Goal: Information Seeking & Learning: Learn about a topic

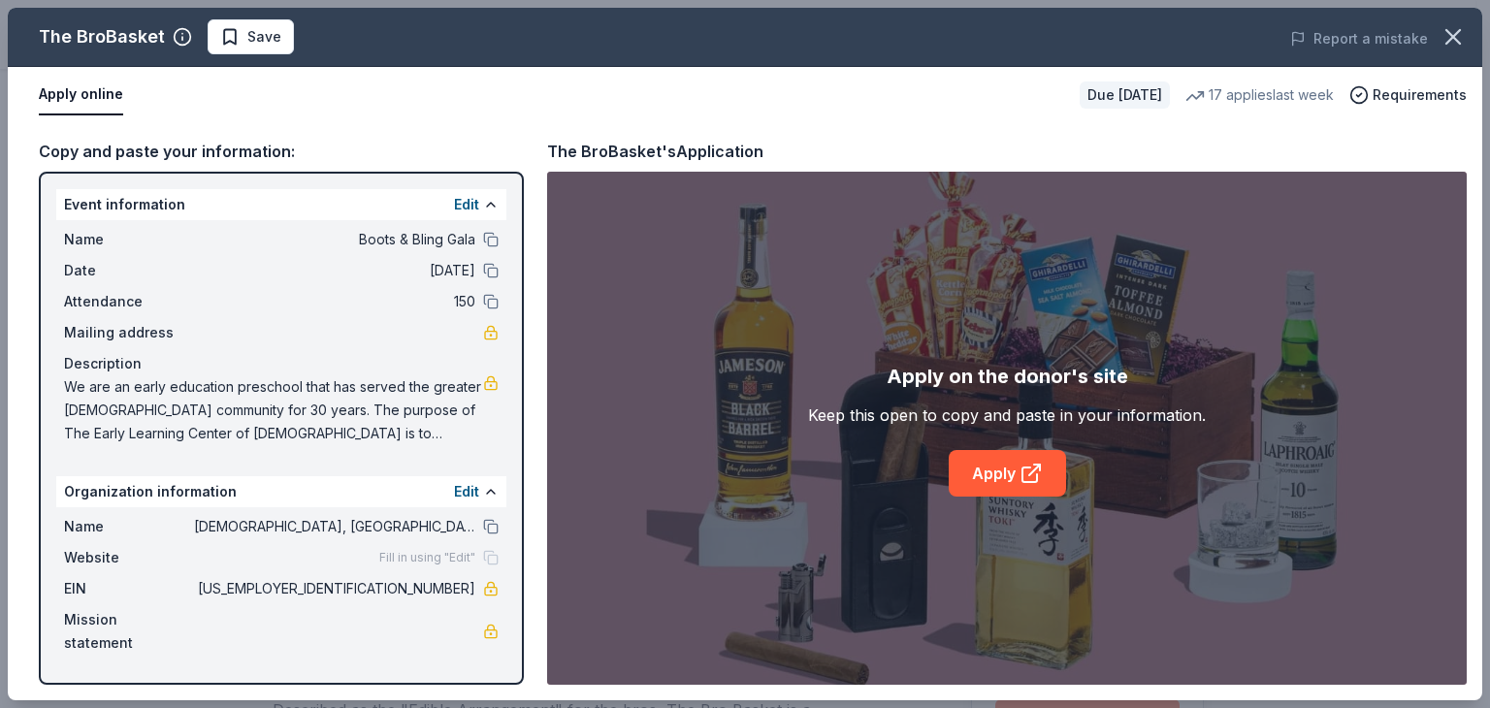
scroll to position [970, 0]
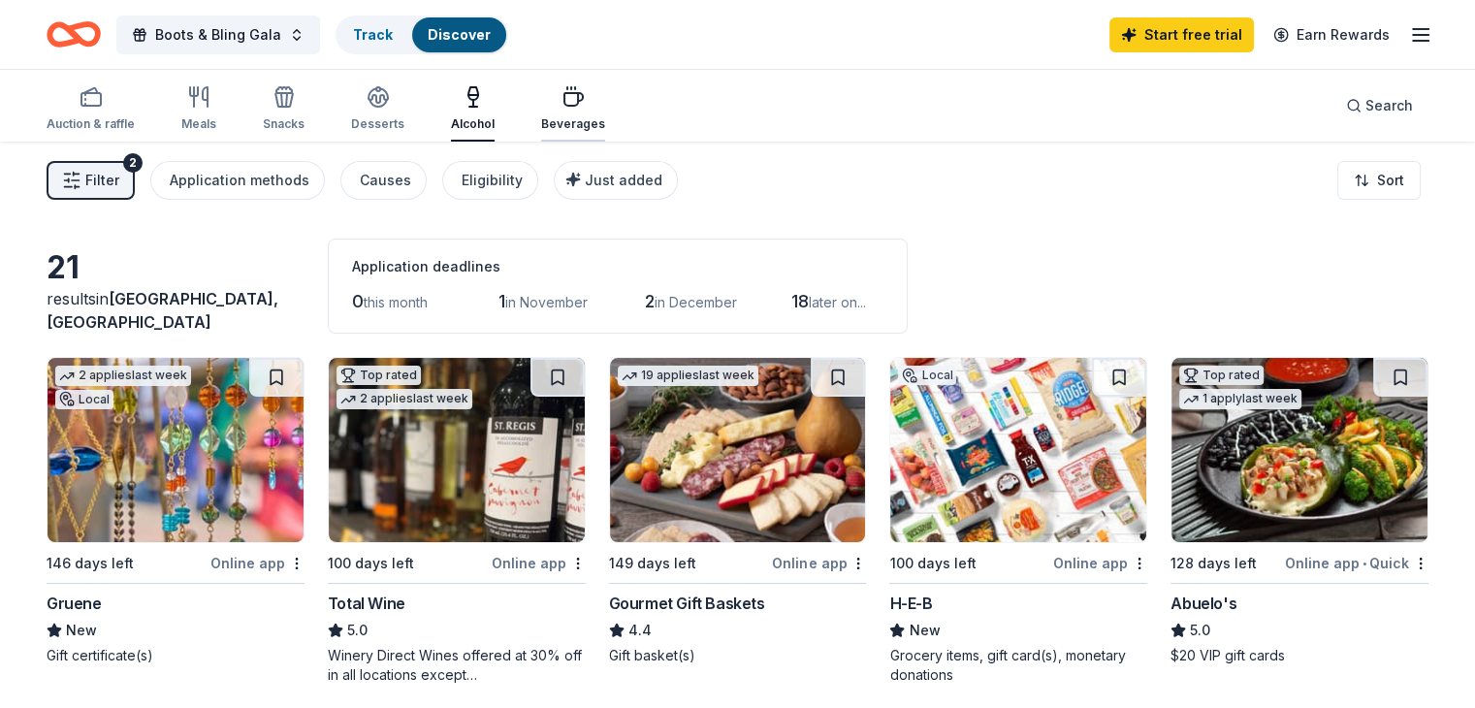
click at [585, 103] on icon "button" at bounding box center [573, 96] width 23 height 23
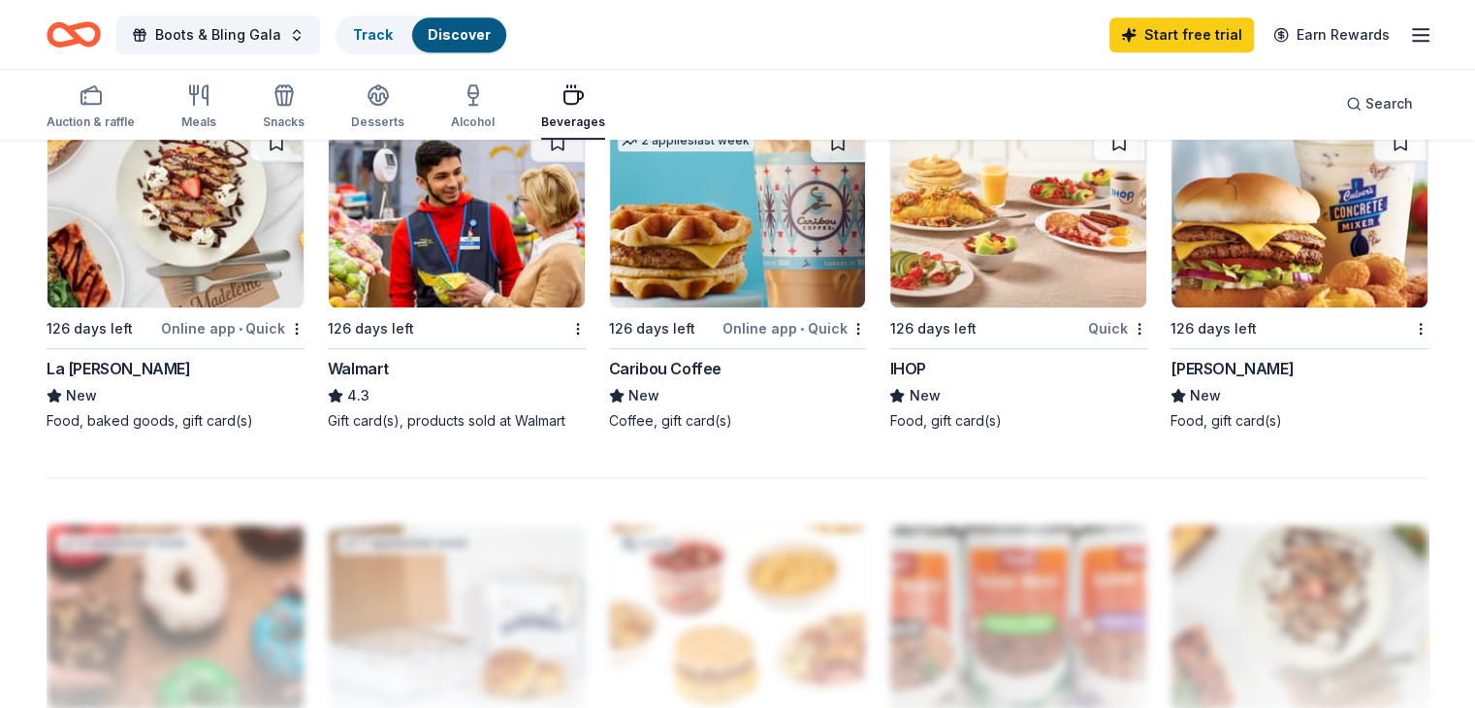
scroll to position [776, 0]
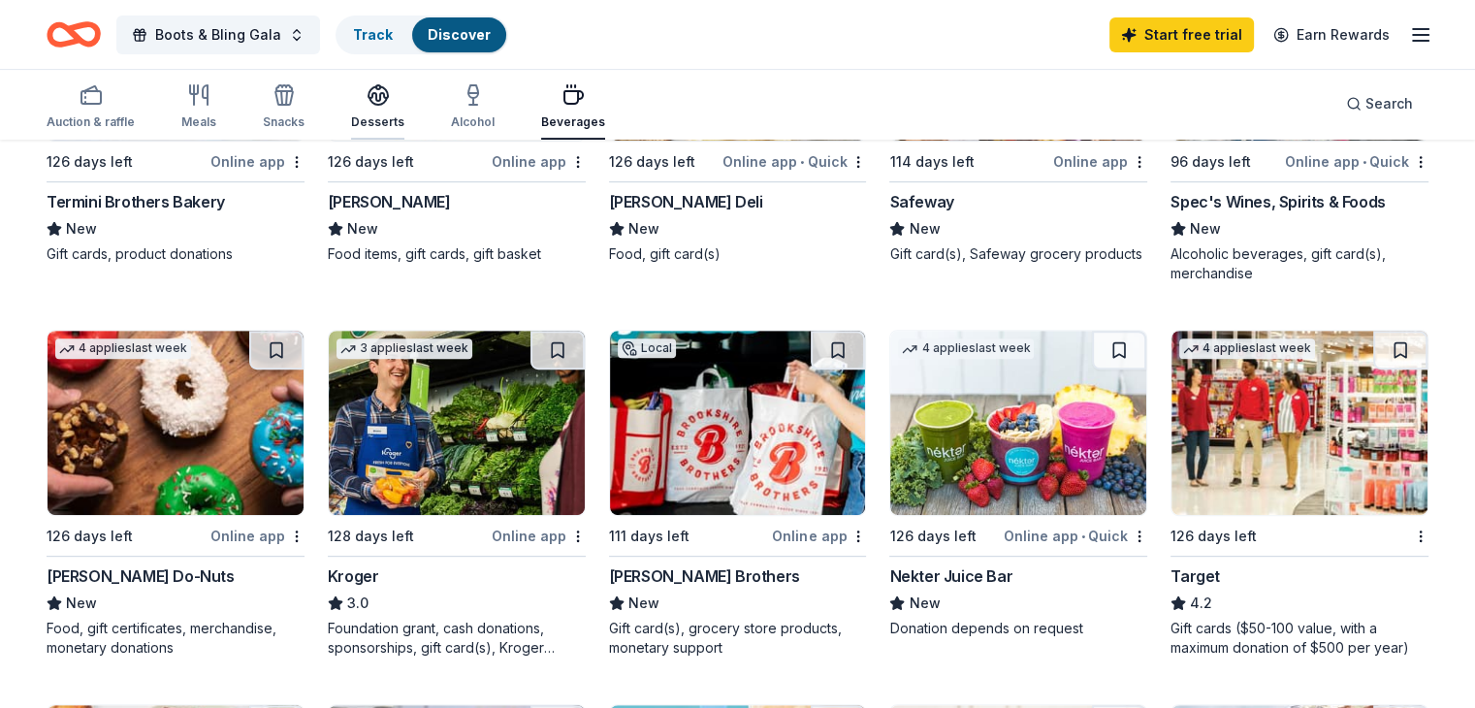
click at [403, 112] on div "Desserts" at bounding box center [377, 106] width 53 height 47
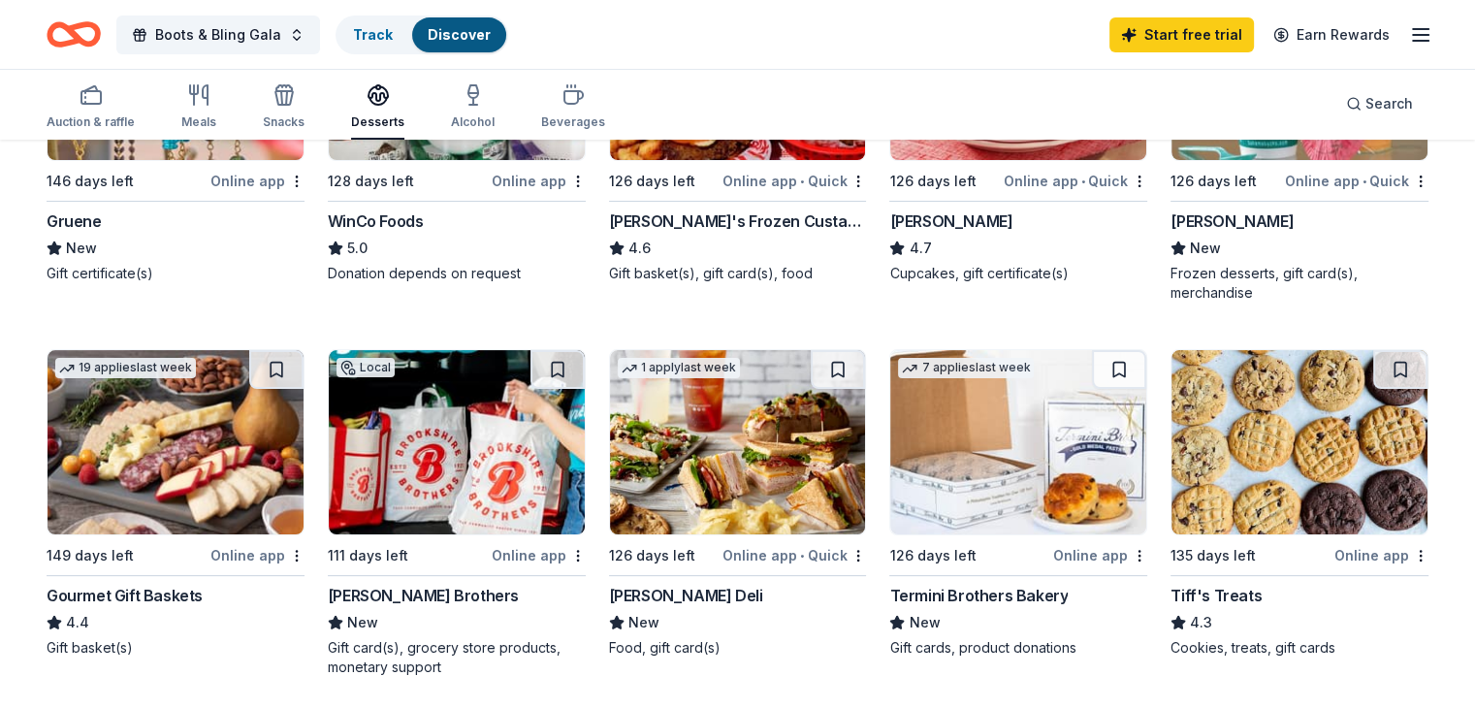
scroll to position [388, 0]
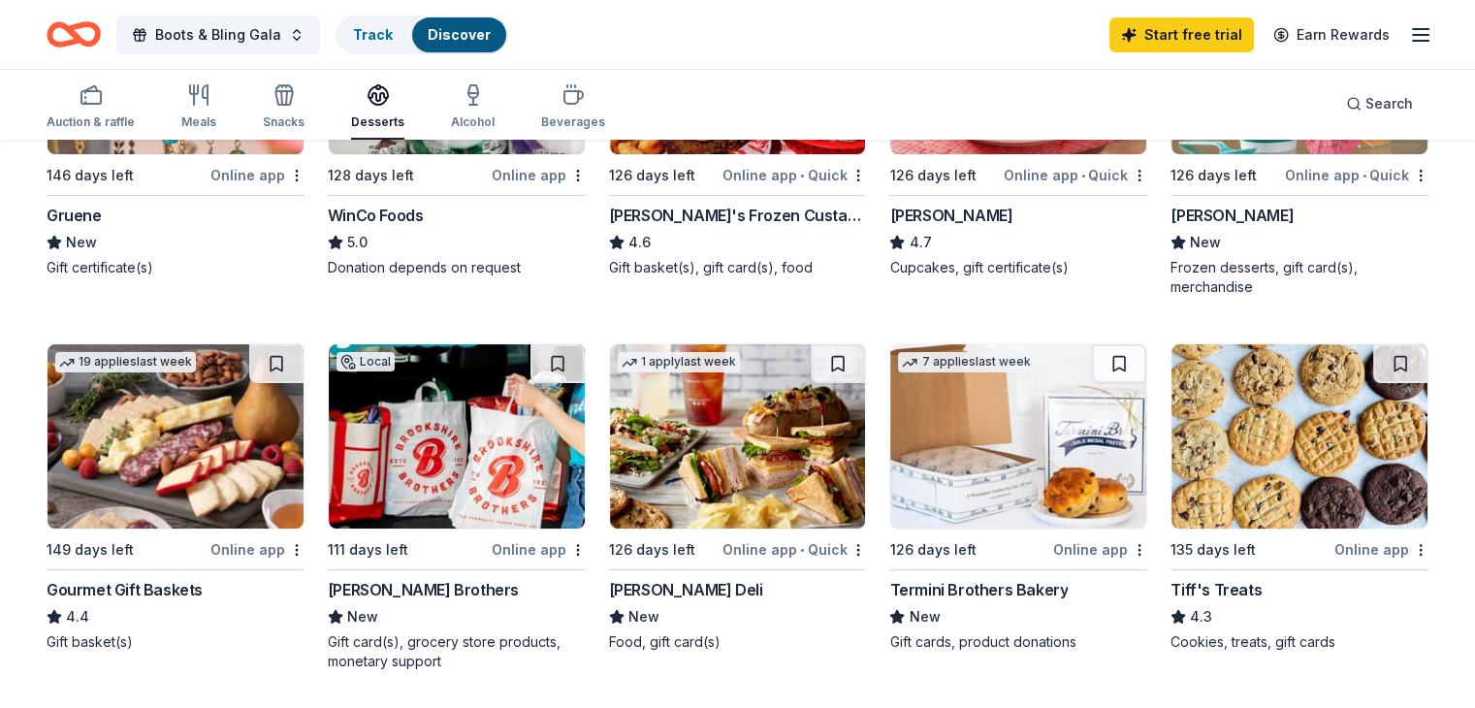
click at [1310, 420] on img at bounding box center [1300, 436] width 256 height 184
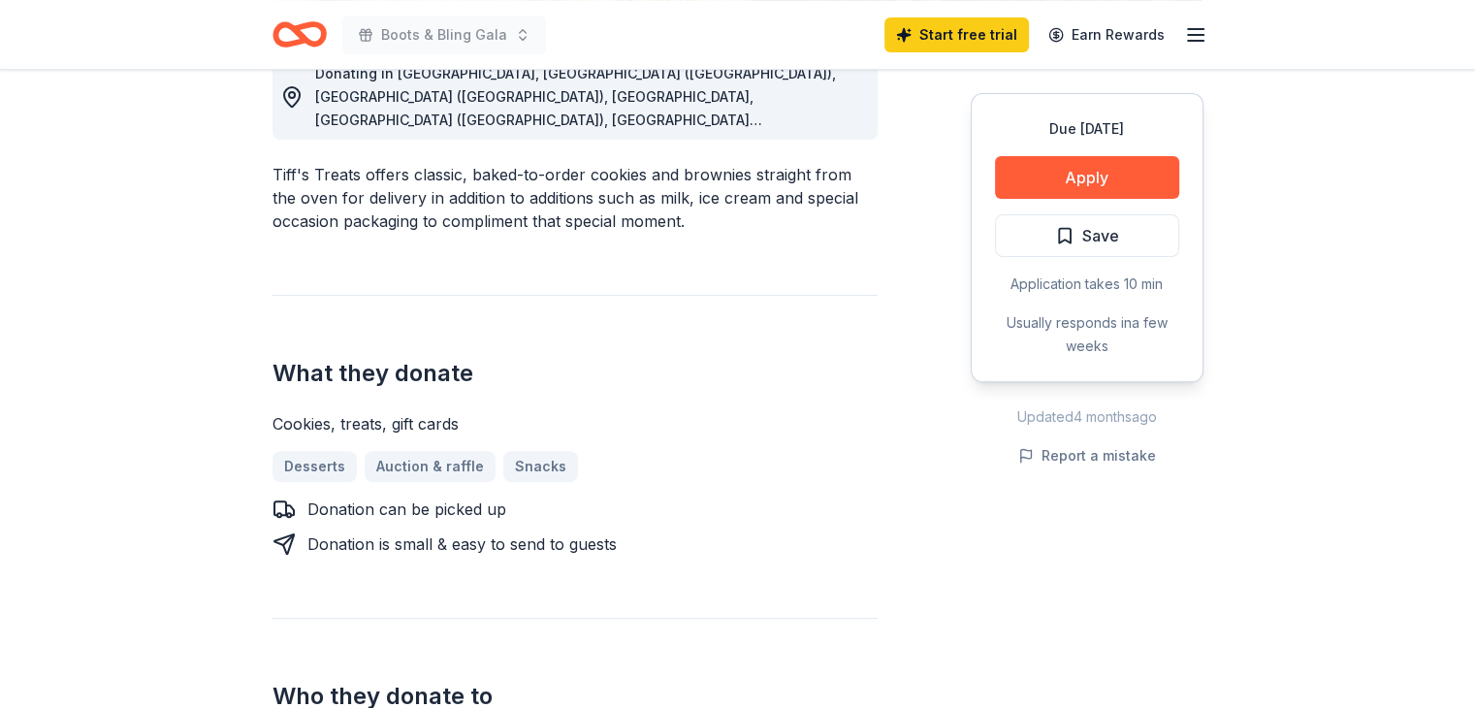
scroll to position [97, 0]
